Goal: Task Accomplishment & Management: Use online tool/utility

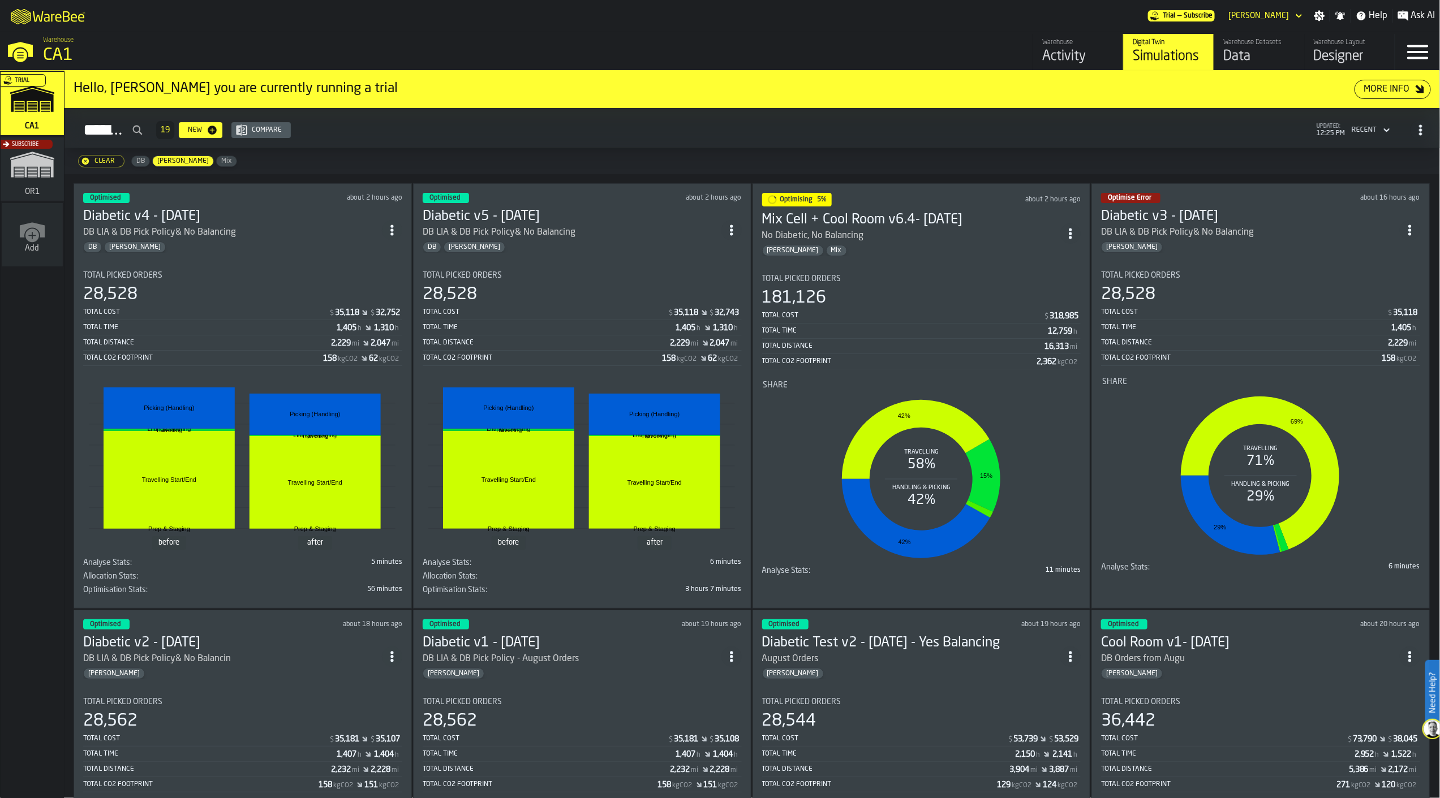
click at [964, 268] on section "Total Picked Orders 181,126 Total Cost $ 318,985 Total Time 12,759 h Total Dist…" at bounding box center [921, 422] width 319 height 315
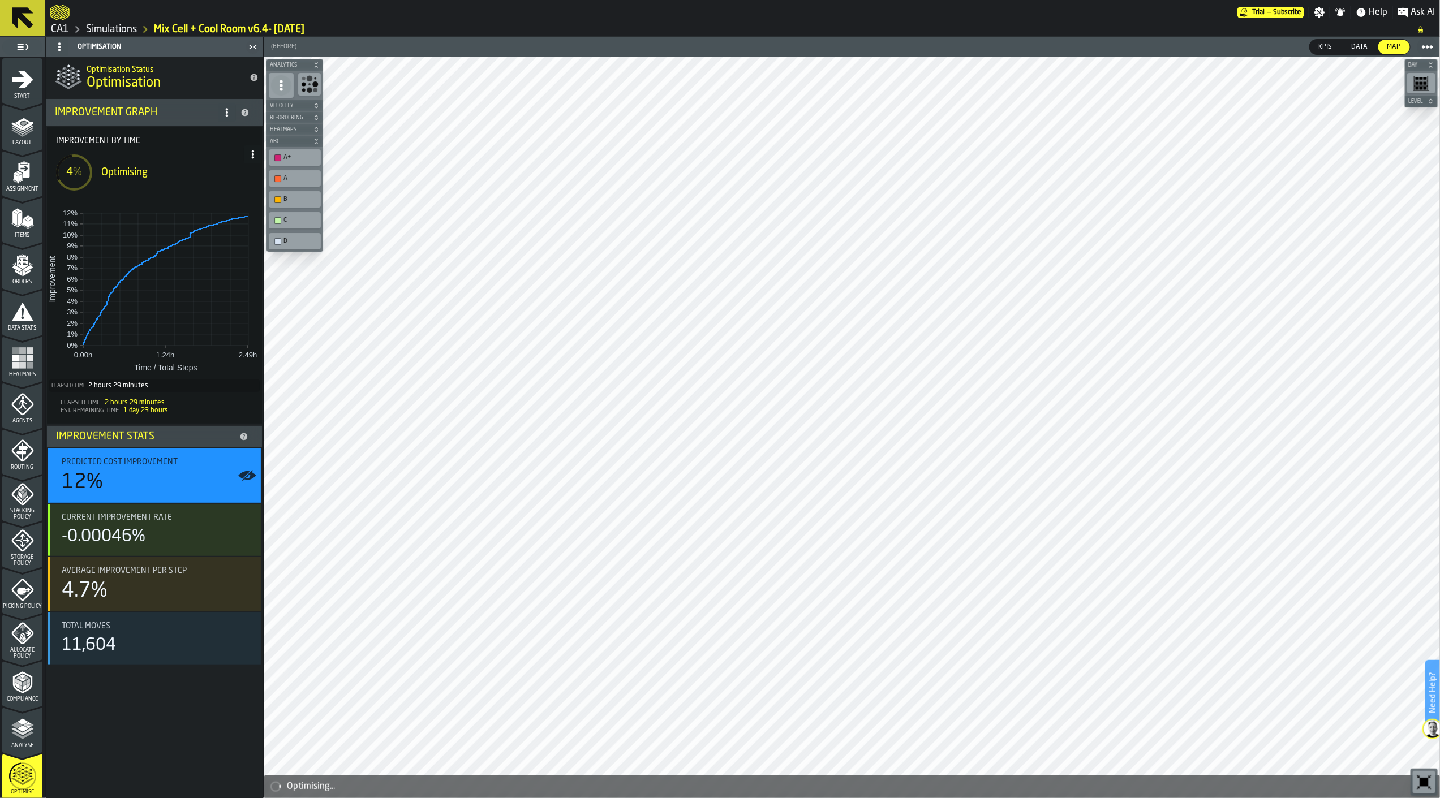
click at [259, 156] on span at bounding box center [253, 154] width 18 height 18
click at [234, 172] on div "Show Run Options" at bounding box center [218, 177] width 74 height 14
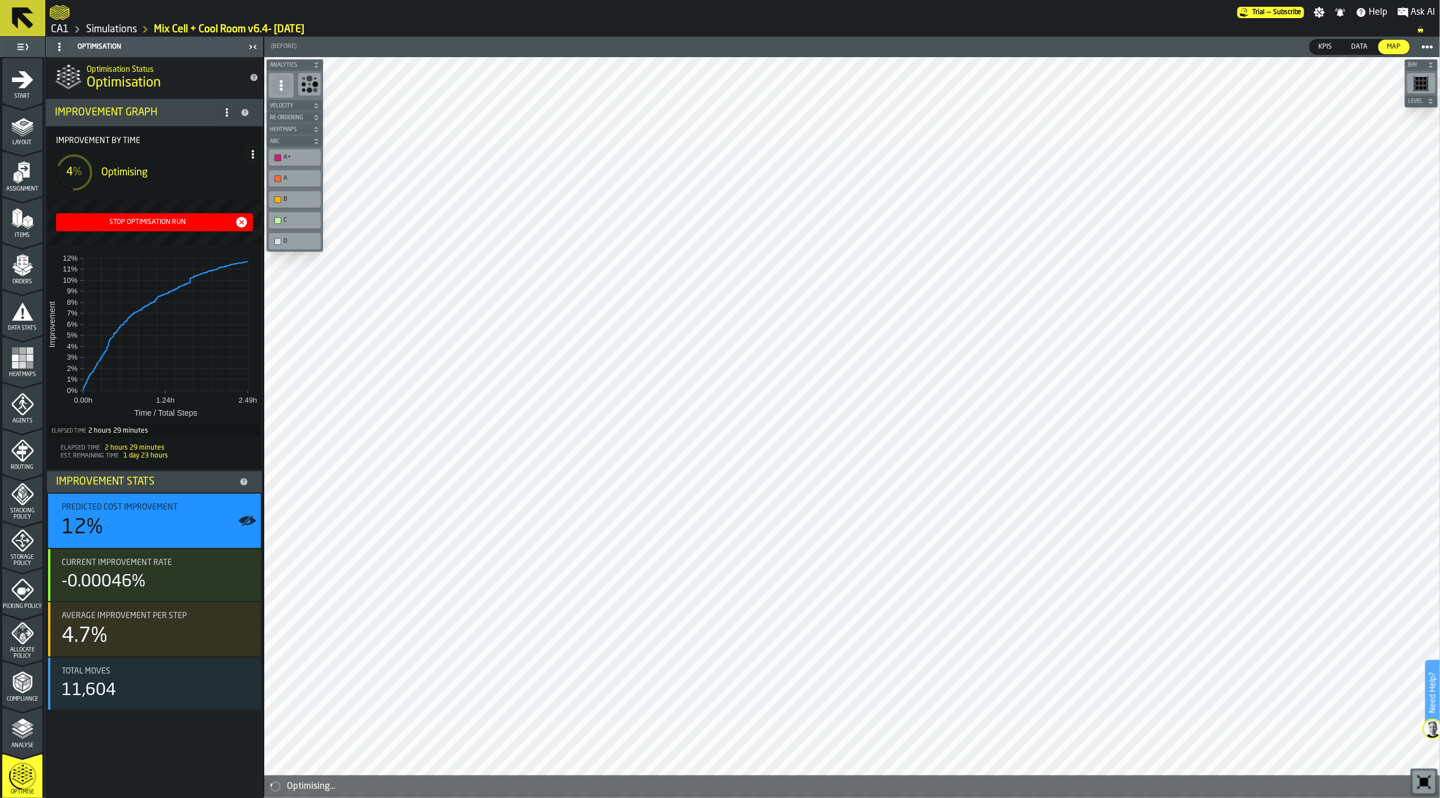
click at [182, 217] on div "Stop Optimisation Run" at bounding box center [155, 223] width 188 height 14
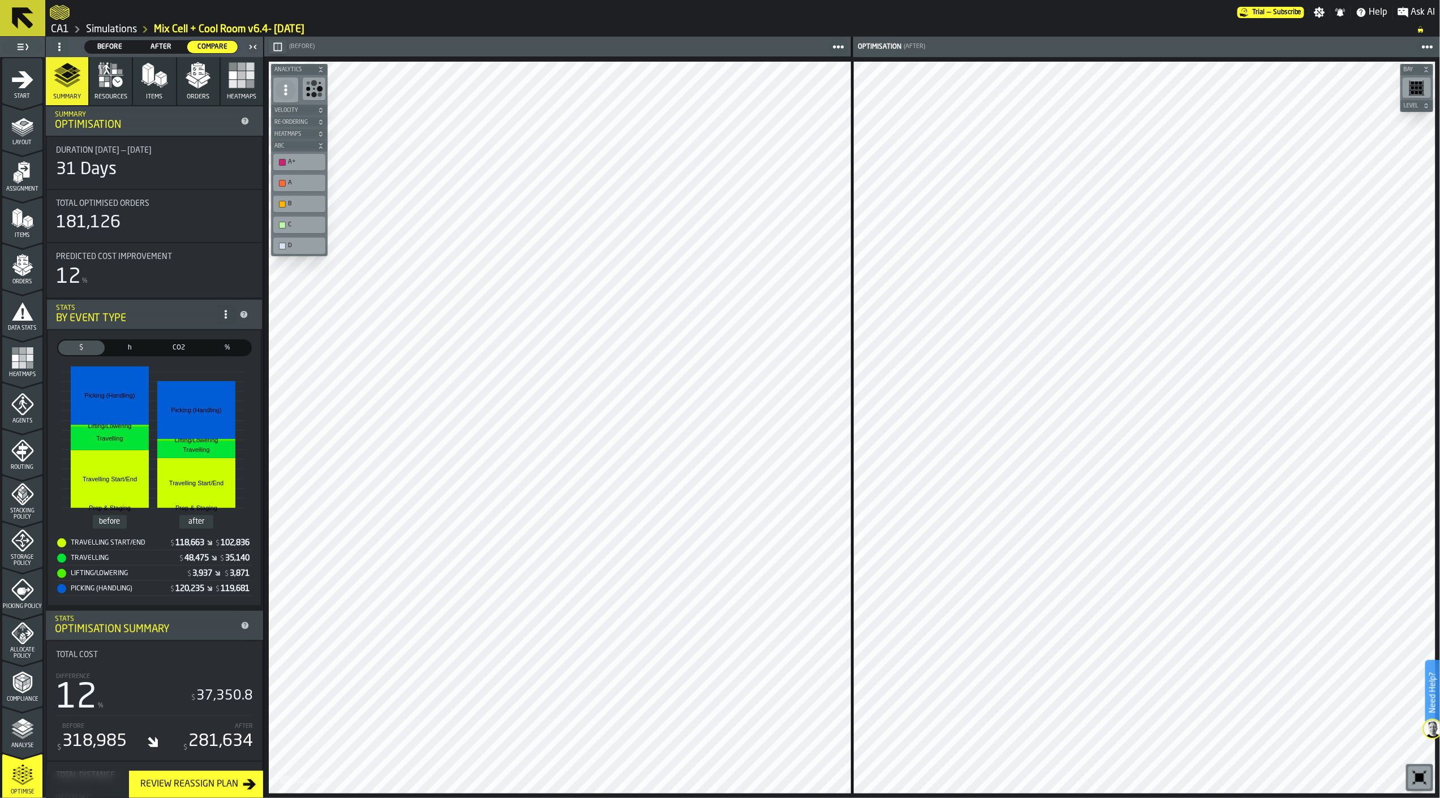
click at [280, 49] on icon "button-" at bounding box center [277, 46] width 9 height 9
